Goal: Task Accomplishment & Management: Use online tool/utility

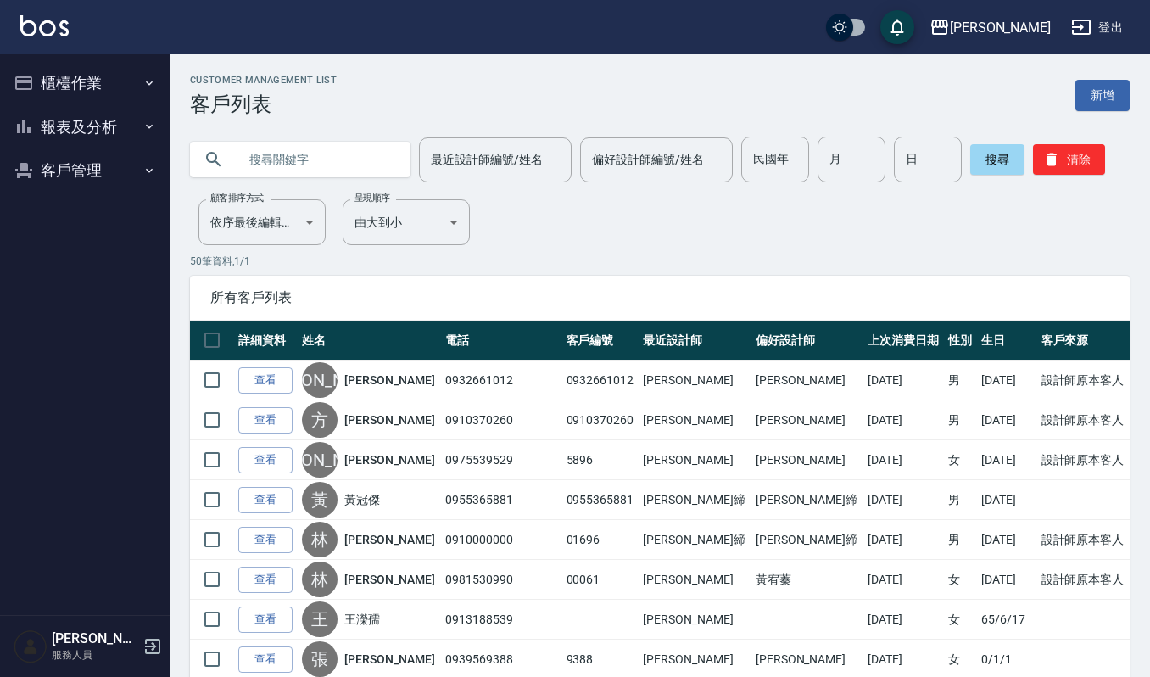
click at [93, 61] on button "櫃檯作業" at bounding box center [85, 83] width 156 height 44
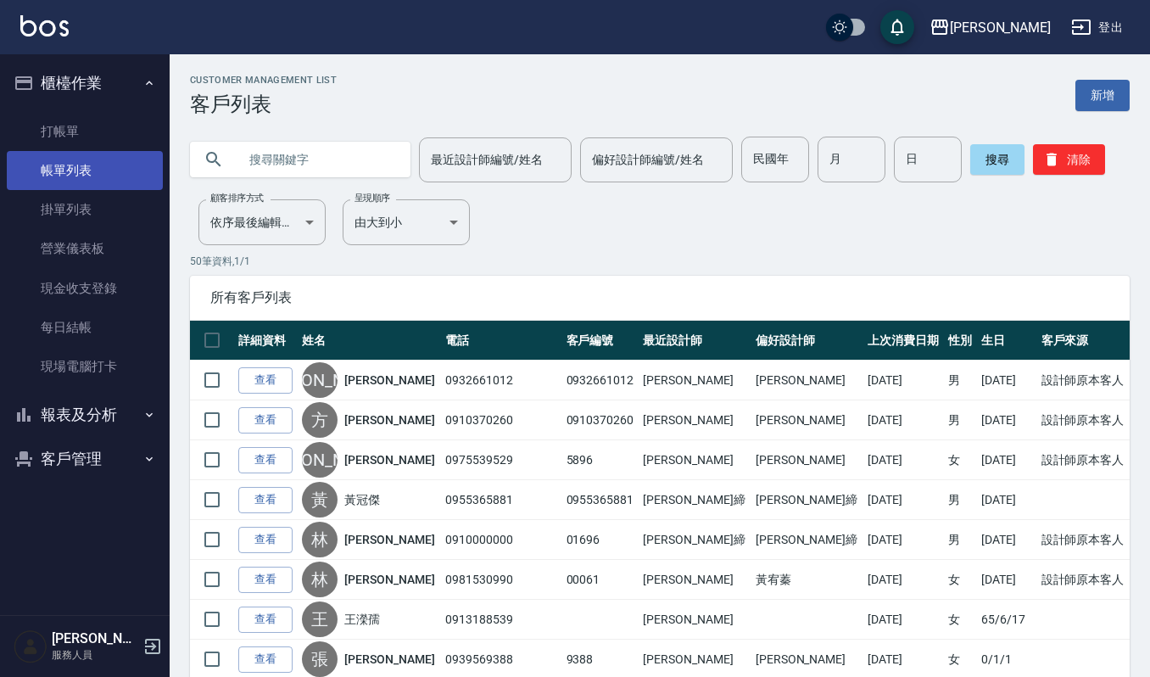
click at [65, 170] on link "帳單列表" at bounding box center [85, 170] width 156 height 39
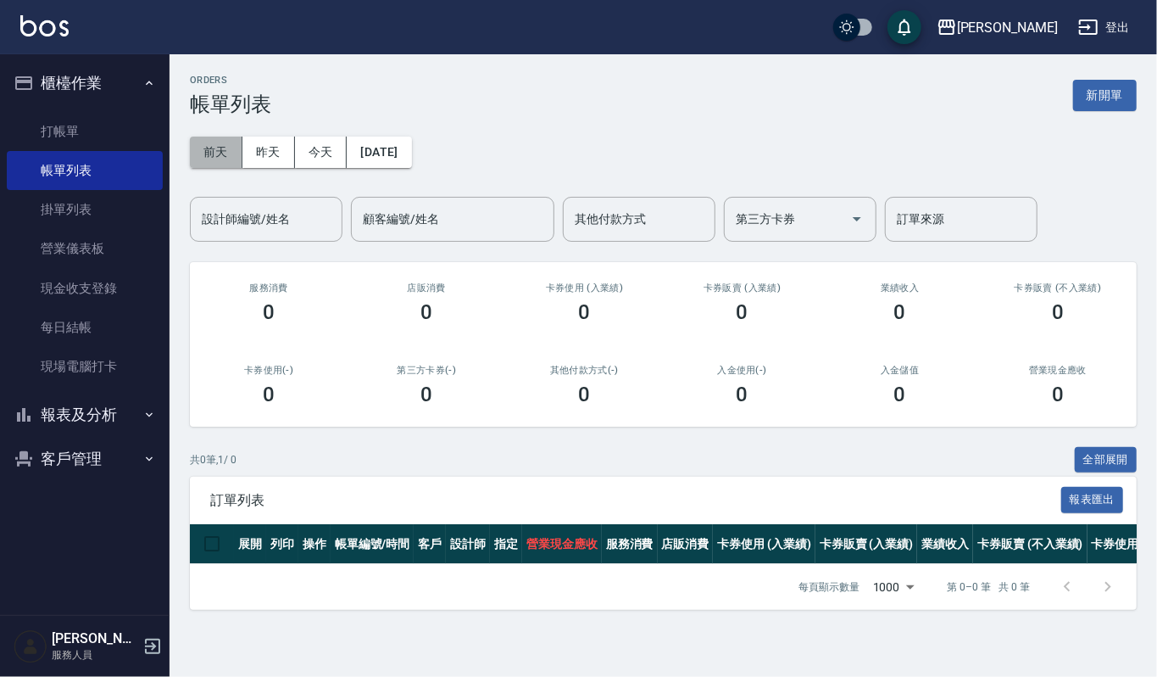
click at [228, 151] on button "前天" at bounding box center [216, 152] width 53 height 31
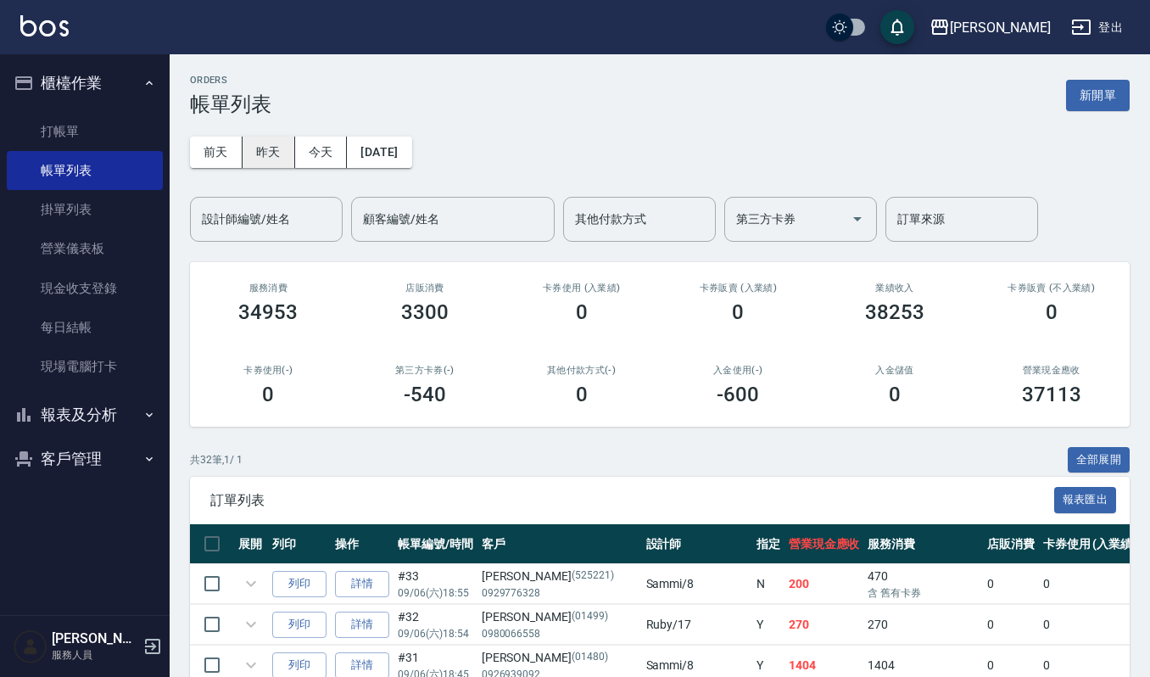
click at [251, 143] on button "昨天" at bounding box center [268, 152] width 53 height 31
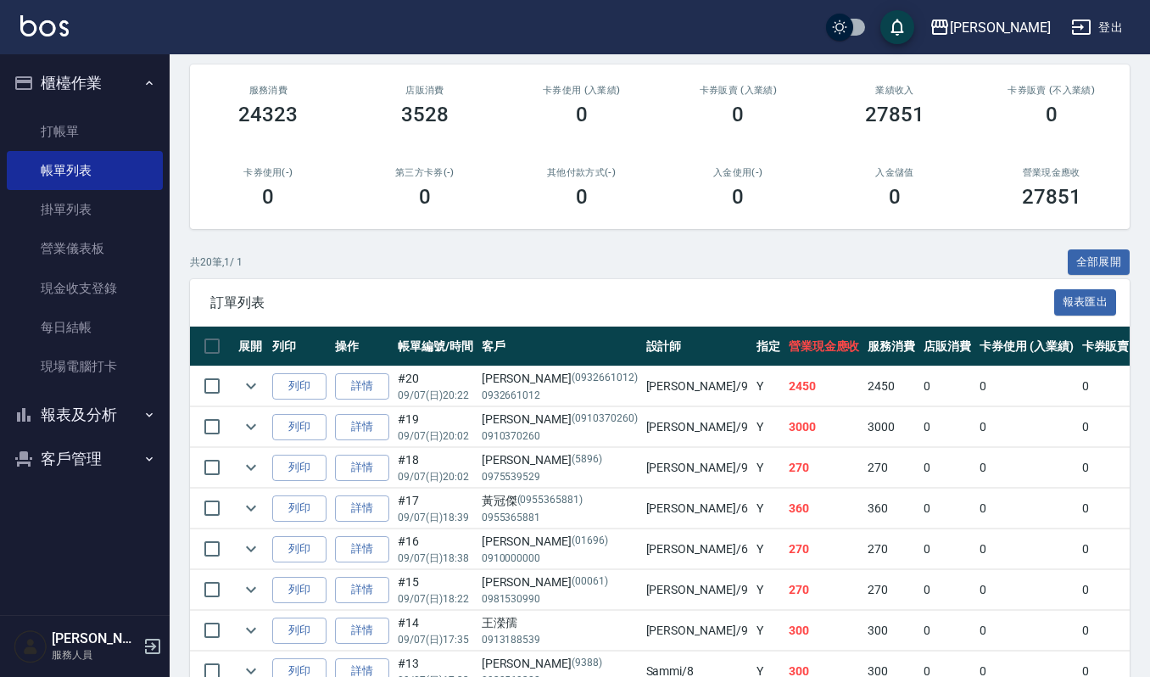
scroll to position [226, 0]
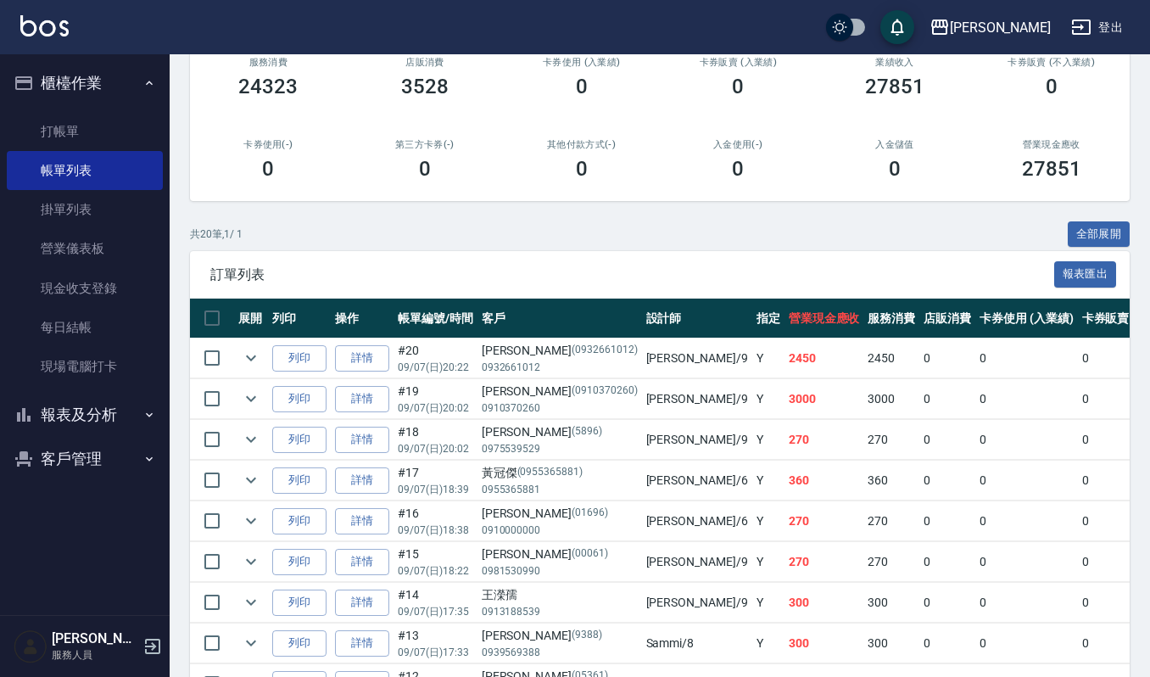
click at [293, 340] on td "列印" at bounding box center [299, 358] width 63 height 40
click at [293, 354] on button "列印" at bounding box center [299, 358] width 54 height 26
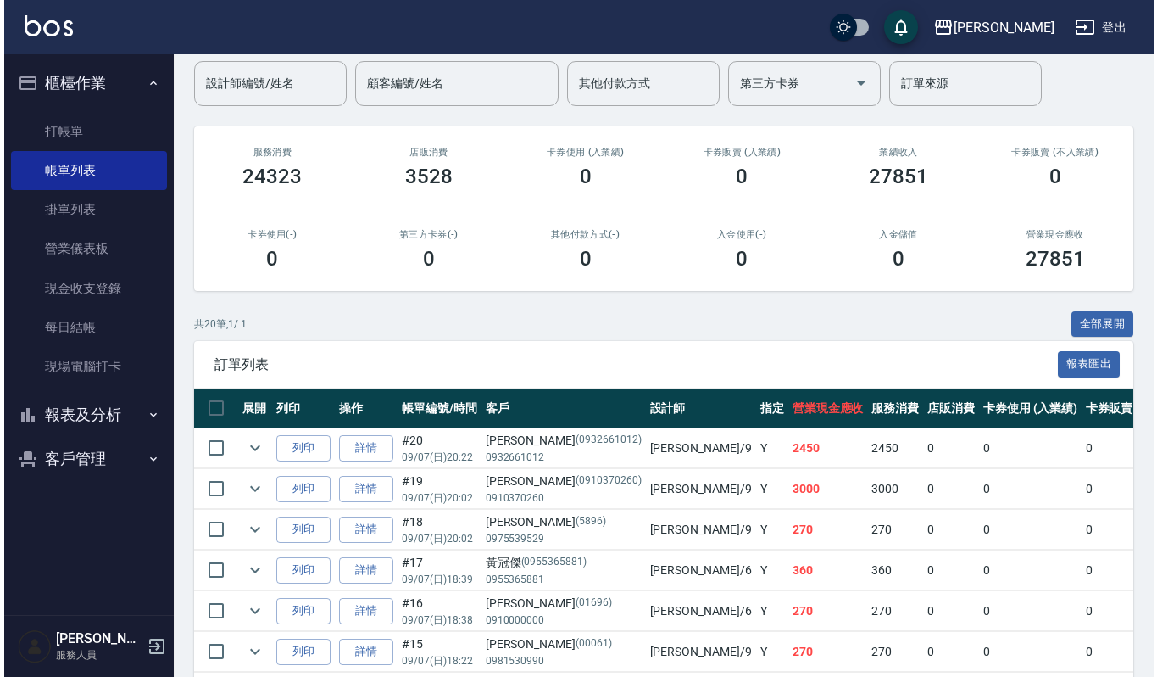
scroll to position [0, 0]
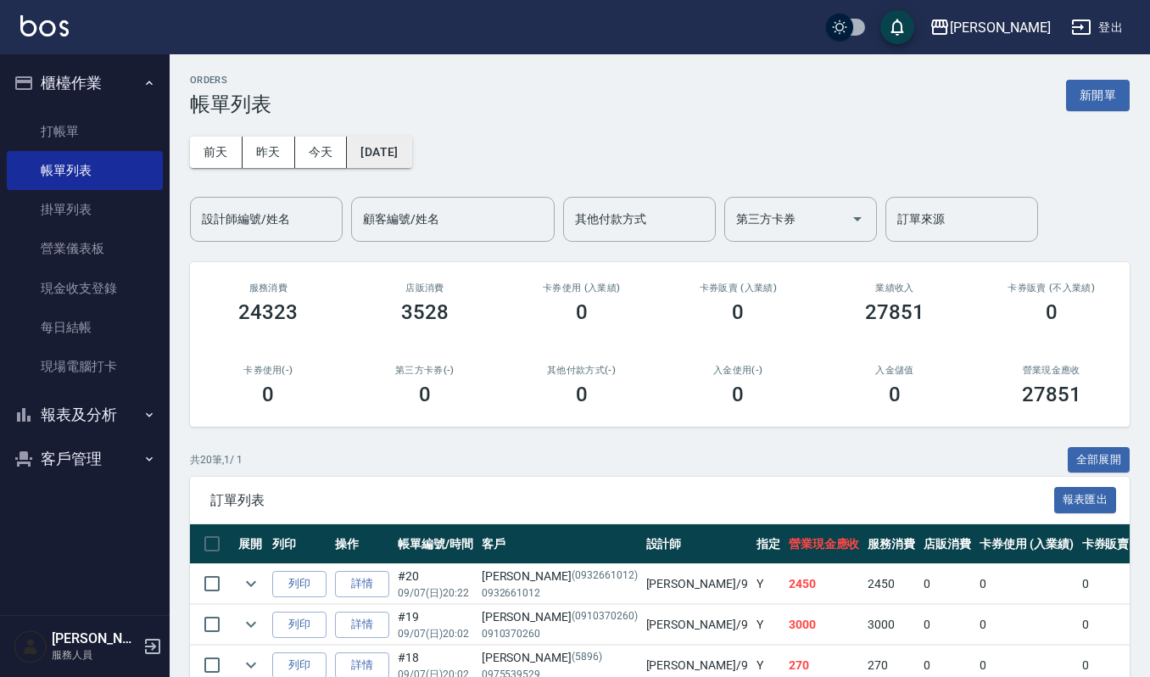
click at [349, 137] on button "[DATE]" at bounding box center [379, 152] width 64 height 31
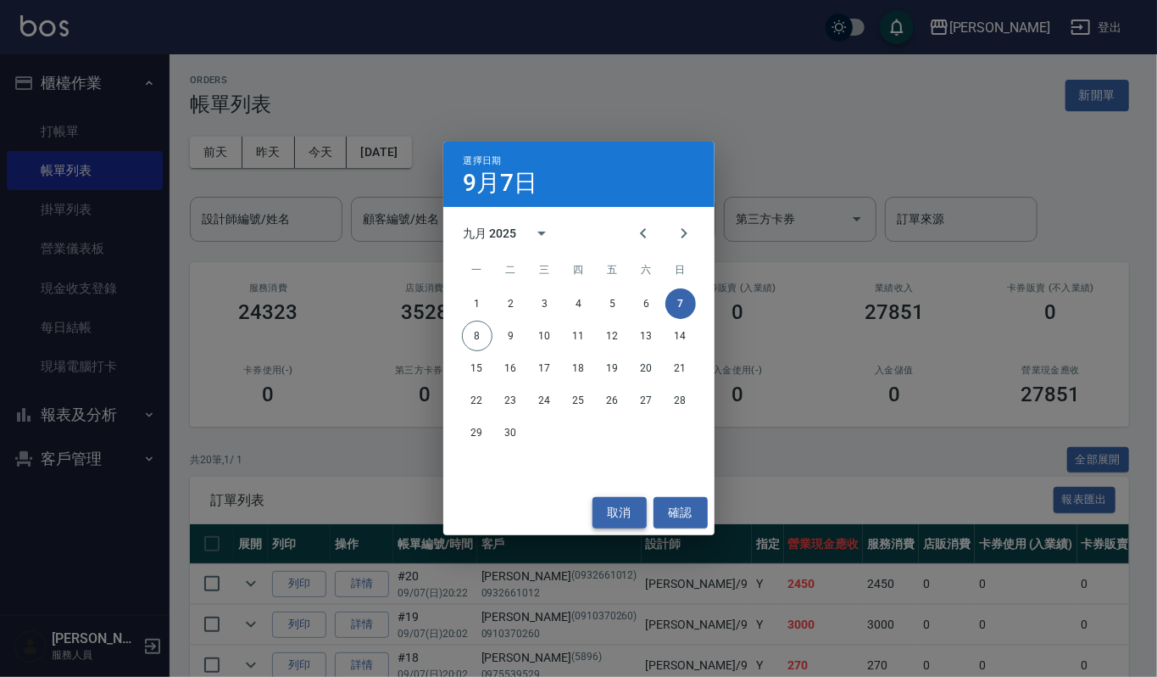
click at [608, 512] on button "取消" at bounding box center [620, 512] width 54 height 31
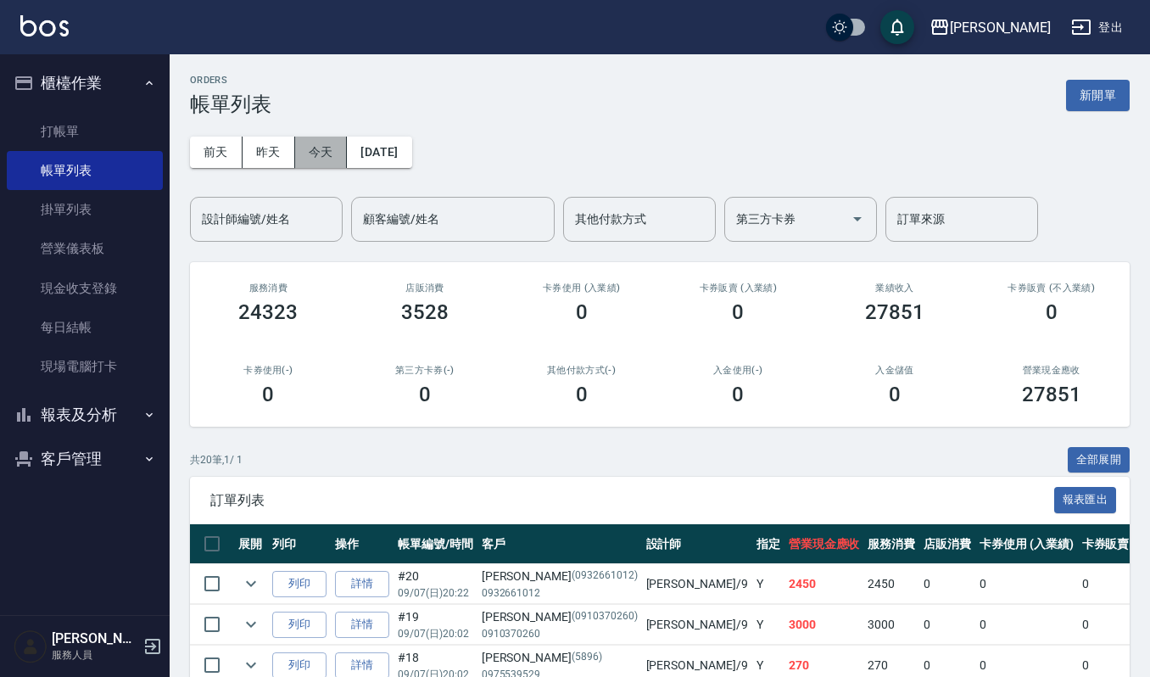
click at [317, 158] on button "今天" at bounding box center [321, 152] width 53 height 31
